Goal: Communication & Community: Share content

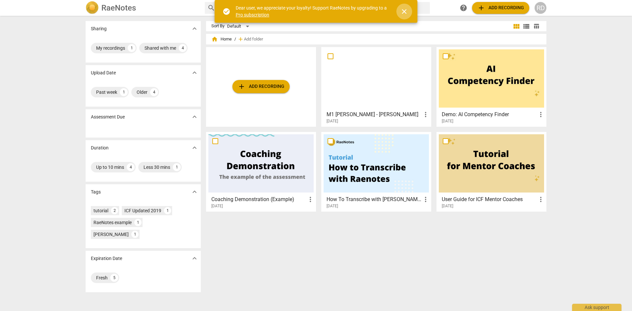
click at [404, 9] on span "close" at bounding box center [405, 12] width 8 height 8
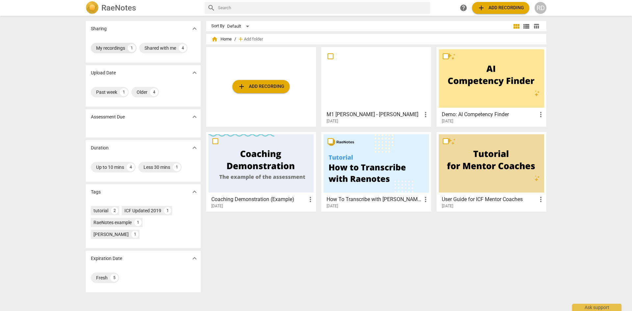
click at [119, 46] on div "My recordings" at bounding box center [110, 48] width 29 height 7
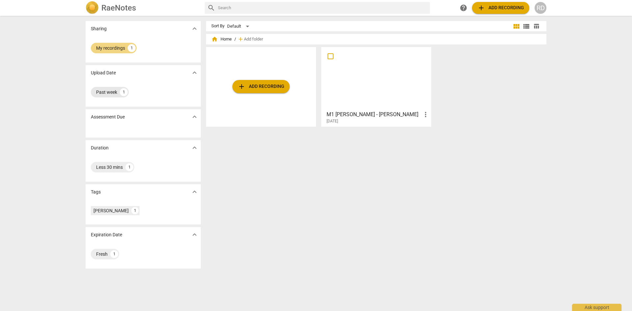
click at [107, 92] on div "Past week" at bounding box center [106, 92] width 21 height 7
click at [108, 89] on div "Past week" at bounding box center [106, 92] width 21 height 7
click at [117, 48] on div "My recordings" at bounding box center [110, 48] width 29 height 7
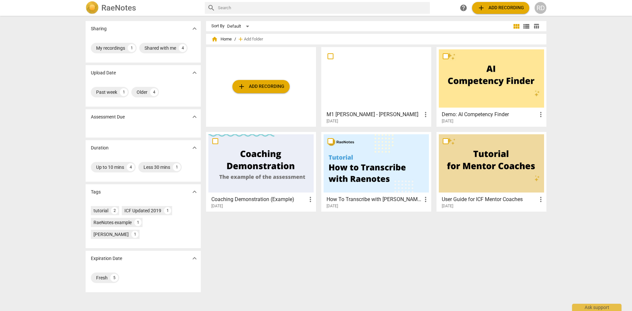
click at [357, 83] on div at bounding box center [376, 78] width 105 height 58
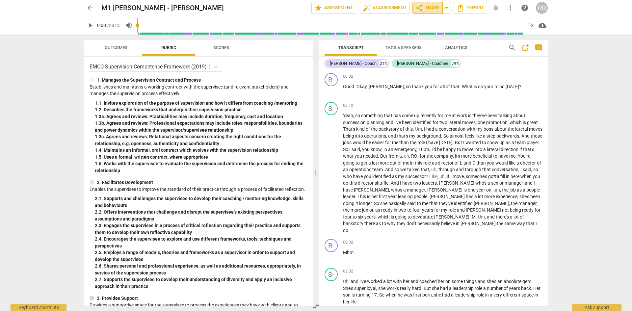
click at [428, 6] on span "share Share" at bounding box center [428, 8] width 24 height 8
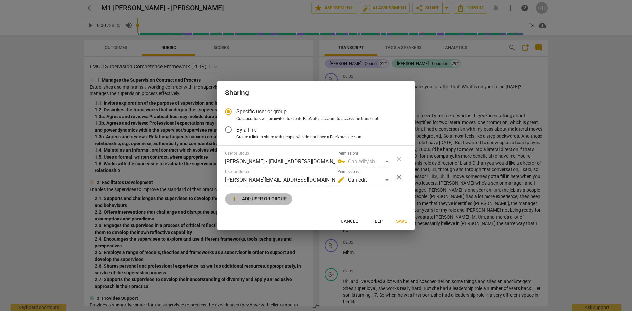
click at [243, 196] on span "add Add user or group" at bounding box center [259, 199] width 56 height 8
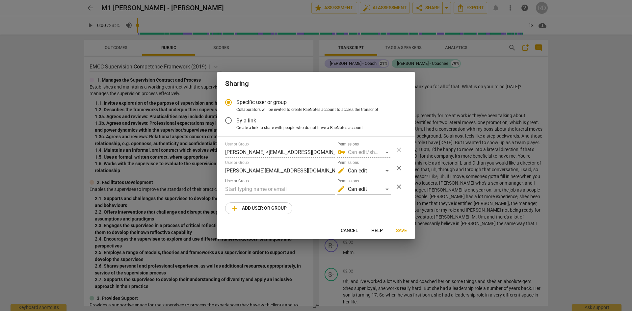
click at [398, 166] on span "close" at bounding box center [399, 168] width 8 height 8
radio input "false"
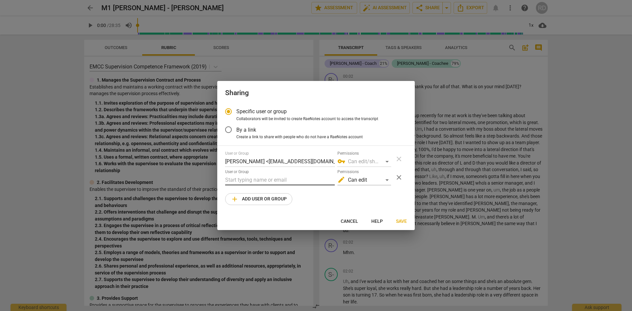
click at [232, 180] on input "text" at bounding box center [280, 180] width 110 height 11
type input "[PERSON_NAME][EMAIL_ADDRESS][DOMAIN_NAME]"
click at [402, 220] on span "Save" at bounding box center [401, 221] width 11 height 7
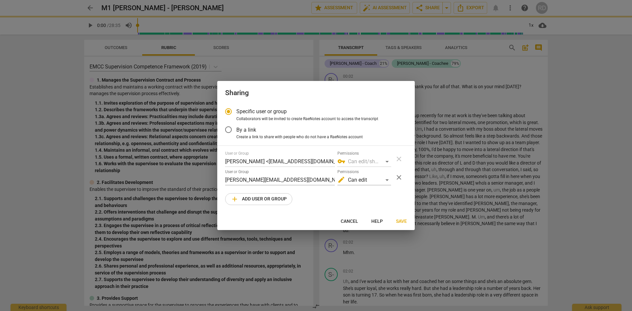
radio input "false"
type input "[PERSON_NAME] <[PERSON_NAME][EMAIL_ADDRESS][DOMAIN_NAME]>"
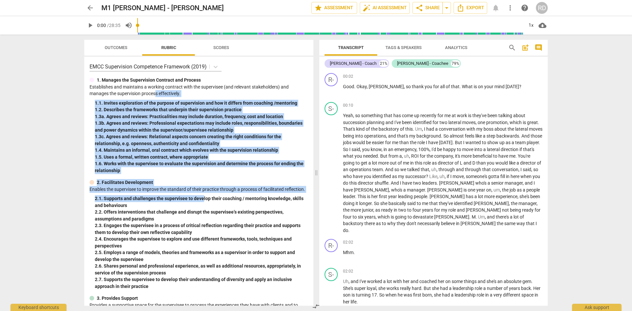
drag, startPoint x: 171, startPoint y: 123, endPoint x: 194, endPoint y: 213, distance: 93.3
click at [198, 208] on div "EMCC Supervision Competence Framework (2019) 1. Manages the Supervision Contrac…" at bounding box center [198, 181] width 229 height 249
